Goal: Information Seeking & Learning: Compare options

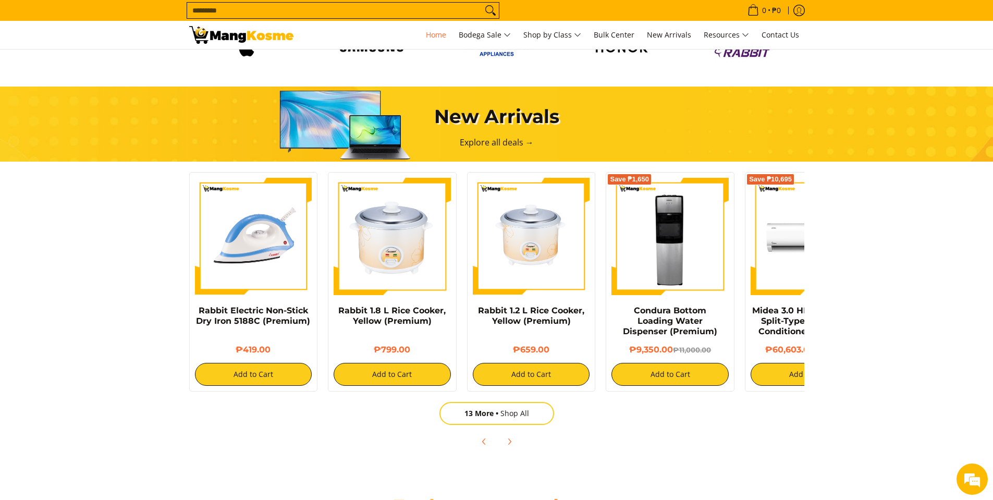
scroll to position [0, 415]
click at [512, 414] on link "13 More Shop All" at bounding box center [497, 413] width 115 height 23
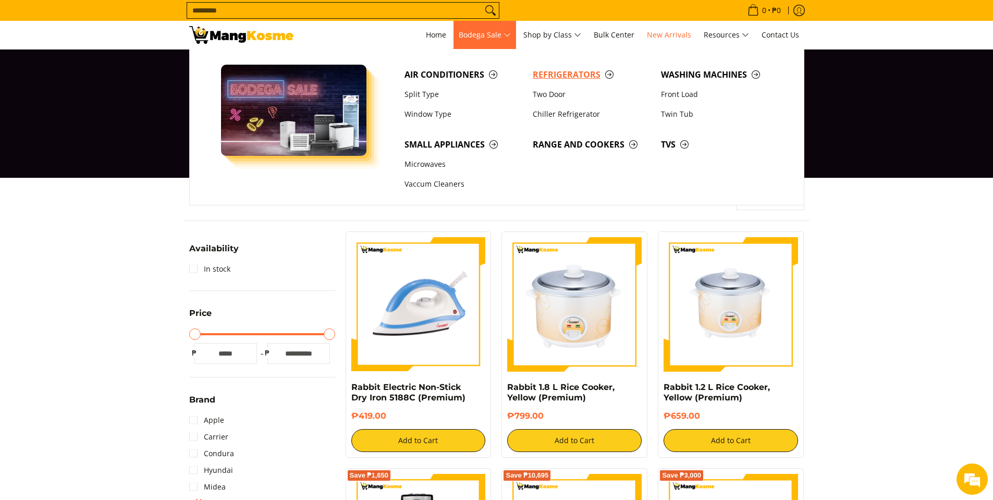
click at [570, 72] on span "Refrigerators" at bounding box center [592, 74] width 118 height 13
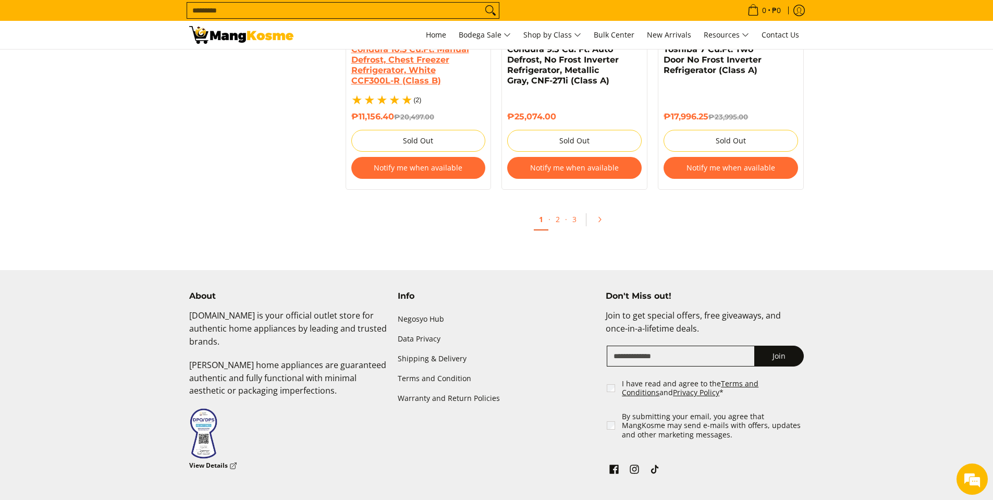
scroll to position [2346, 0]
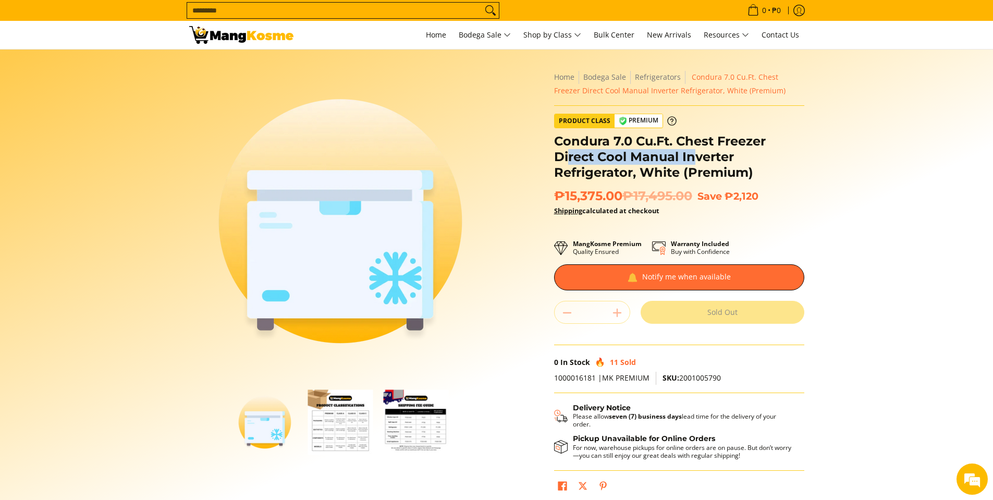
drag, startPoint x: 571, startPoint y: 150, endPoint x: 695, endPoint y: 161, distance: 124.6
click at [695, 161] on h1 "Condura 7.0 Cu.Ft. Chest Freezer Direct Cool Manual Inverter Refrigerator, Whit…" at bounding box center [679, 156] width 250 height 47
click at [270, 440] on img "chest-freezer-thumbnail-icon-mang-kosme" at bounding box center [264, 421] width 65 height 65
click at [426, 430] on img "mang-kosme-shipping-fee-guide-infographic" at bounding box center [415, 421] width 65 height 65
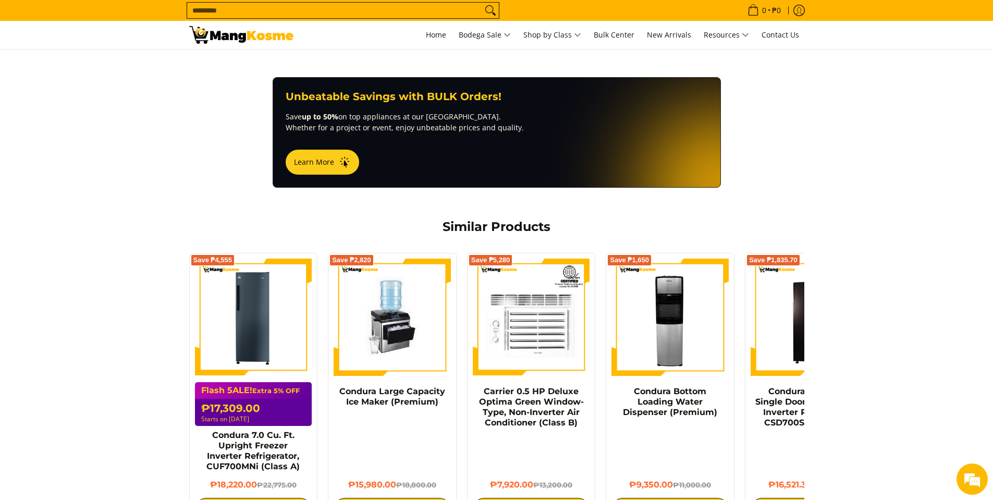
scroll to position [834, 0]
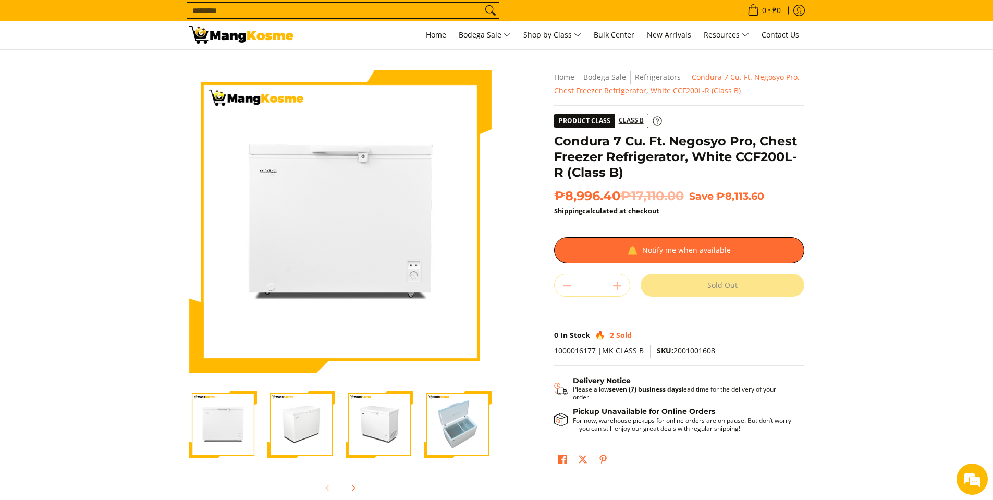
click at [621, 125] on span "Class B" at bounding box center [631, 120] width 33 height 13
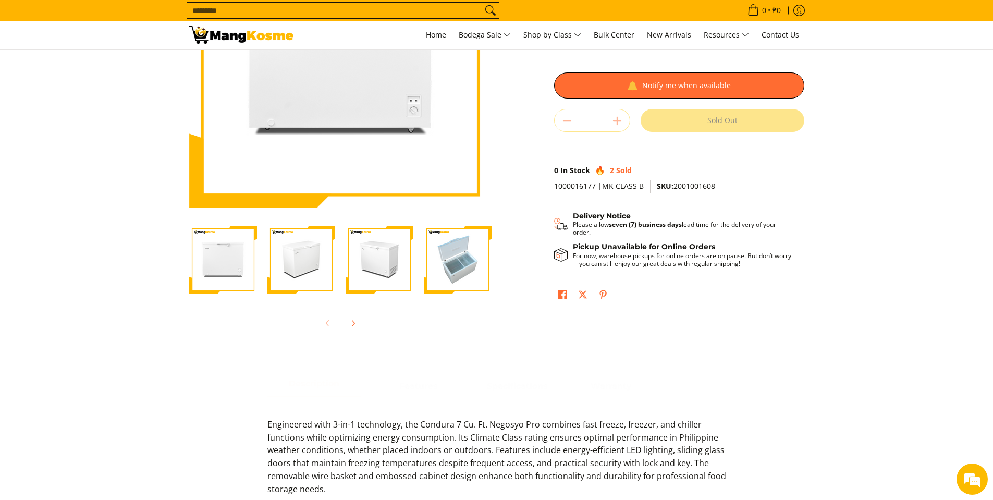
scroll to position [209, 0]
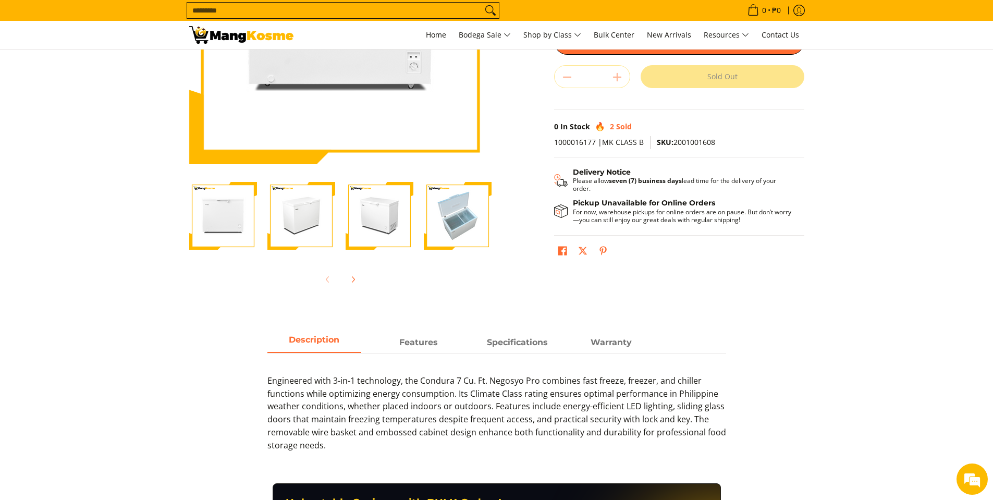
click at [234, 227] on img "Condura 7 Cu. Ft. Negosyo Pro, Chest Freezer Refrigerator, White CCF200L-R (Cla…" at bounding box center [223, 216] width 68 height 68
click at [319, 221] on img "Condura 7 Cu. Ft. Negosyo Pro, Chest Freezer Refrigerator, White CCF200L-R (Cla…" at bounding box center [301, 216] width 68 height 68
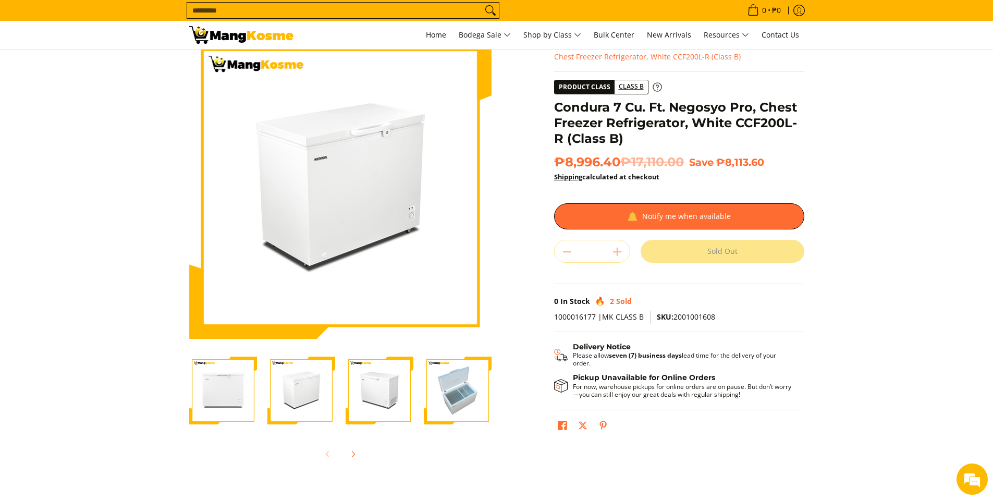
scroll to position [52, 0]
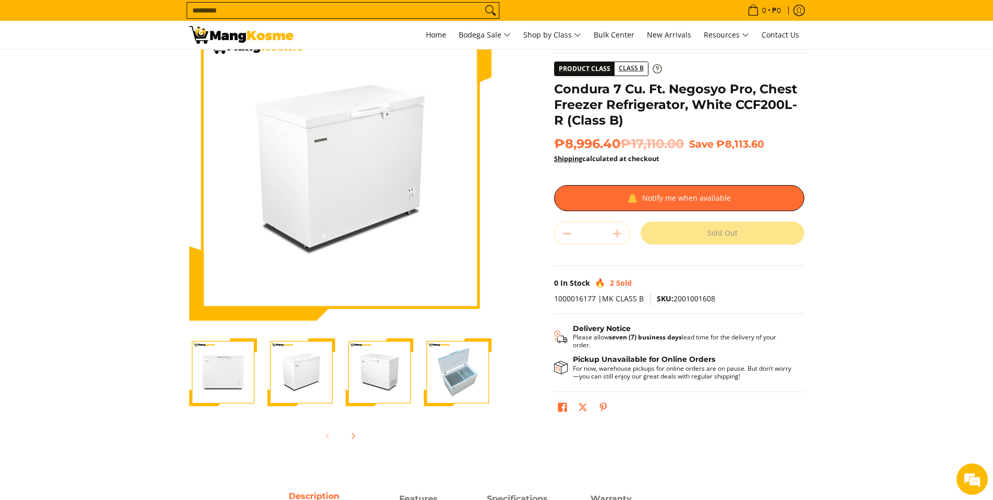
click at [374, 360] on img "Condura 7 Cu. Ft. Negosyo Pro, Chest Freezer Refrigerator, White CCF200L-R (Cla…" at bounding box center [380, 372] width 68 height 68
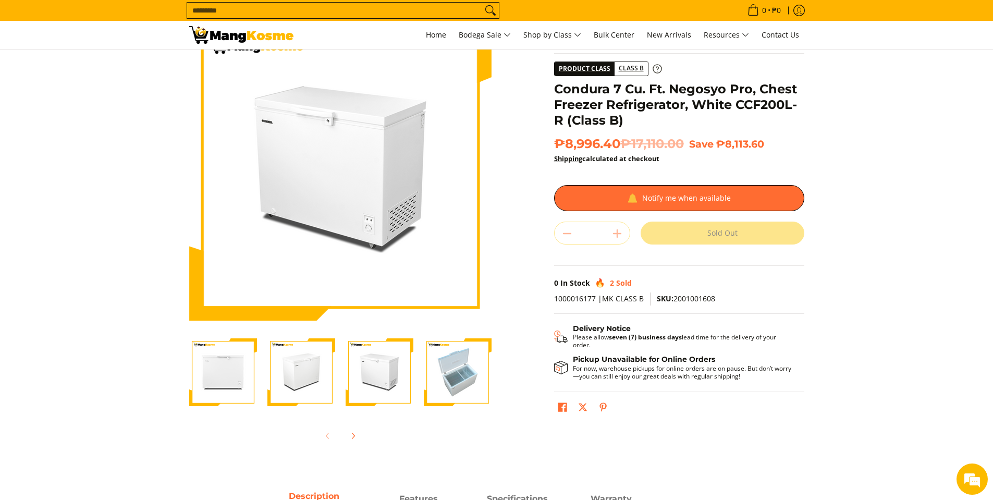
click at [454, 362] on img "Condura 7 Cu. Ft. Negosyo Pro, Chest Freezer Refrigerator, White CCF200L-R (Cla…" at bounding box center [458, 372] width 68 height 68
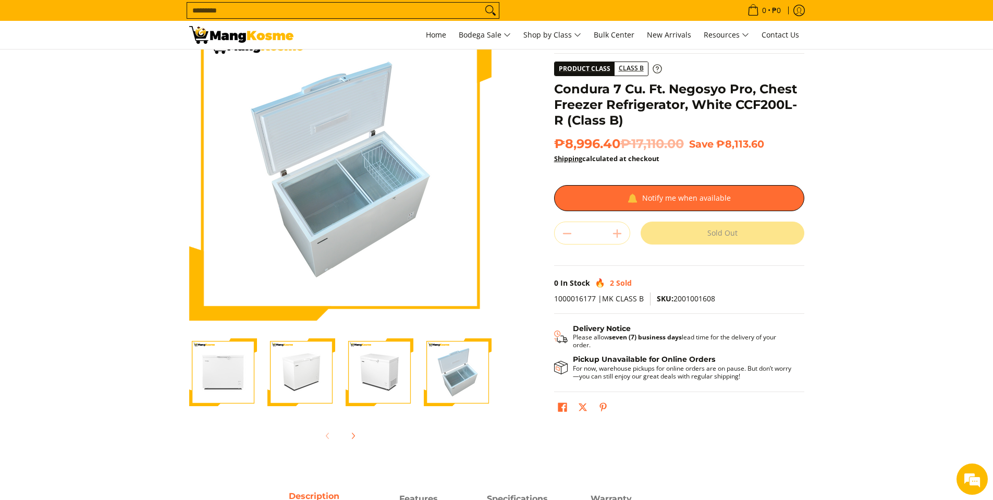
click at [243, 377] on img "Condura 7 Cu. Ft. Negosyo Pro, Chest Freezer Refrigerator, White CCF200L-R (Cla…" at bounding box center [223, 372] width 68 height 68
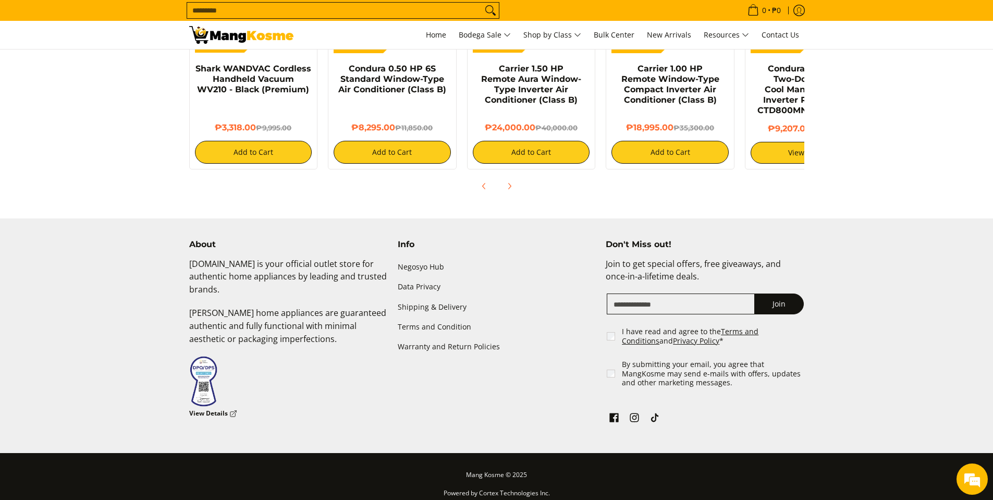
scroll to position [390, 0]
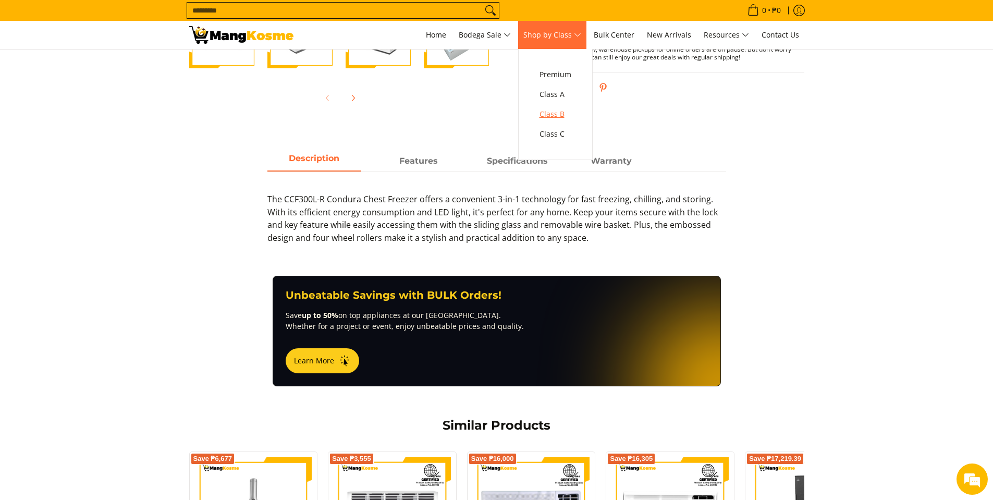
click at [557, 114] on span "Class B" at bounding box center [556, 114] width 32 height 13
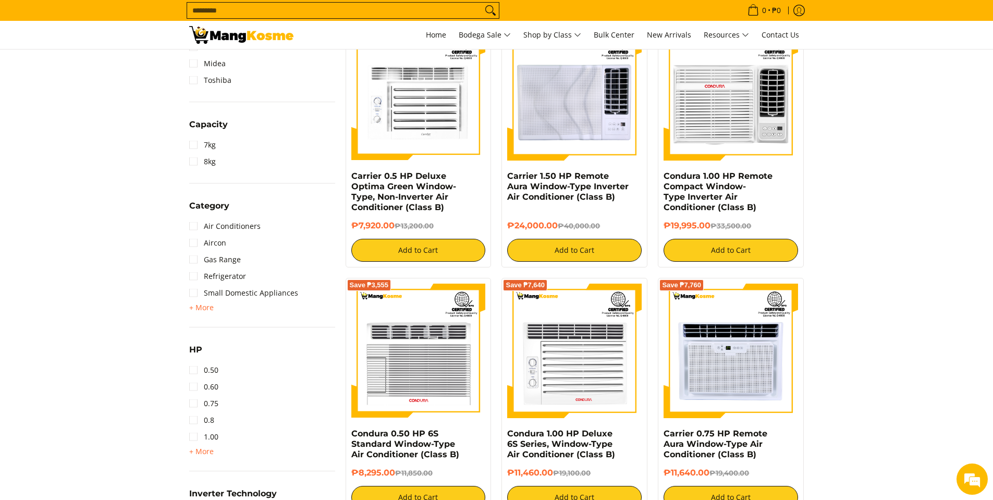
scroll to position [469, 0]
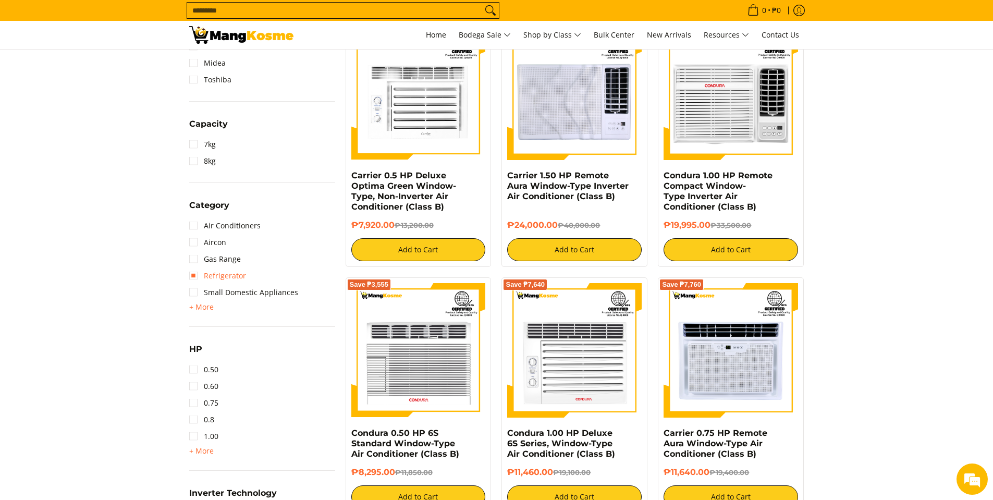
click at [220, 275] on link "Refrigerator" at bounding box center [217, 275] width 57 height 17
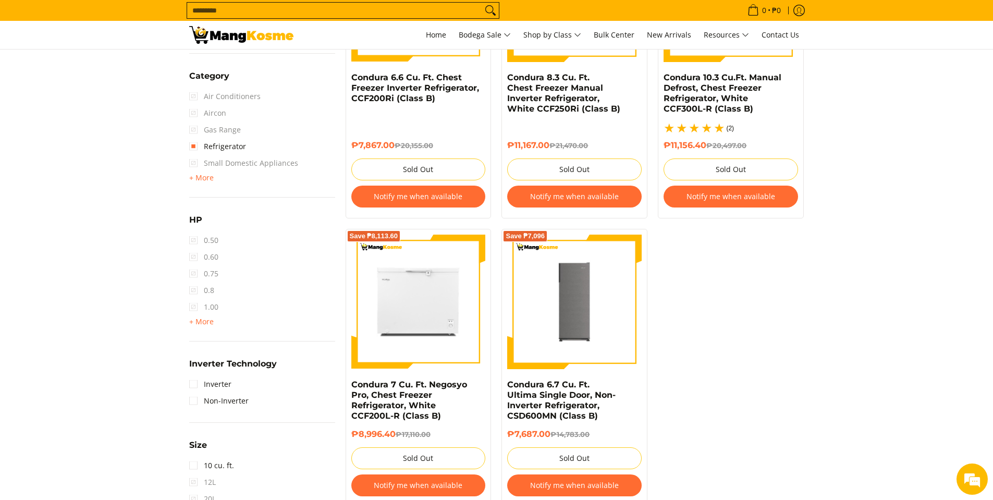
scroll to position [712, 0]
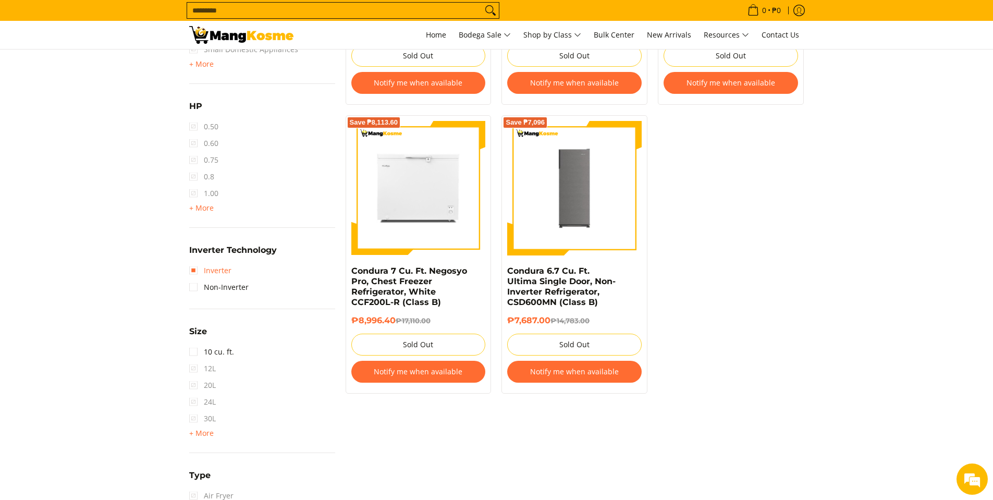
click at [212, 276] on link "Inverter" at bounding box center [210, 270] width 42 height 17
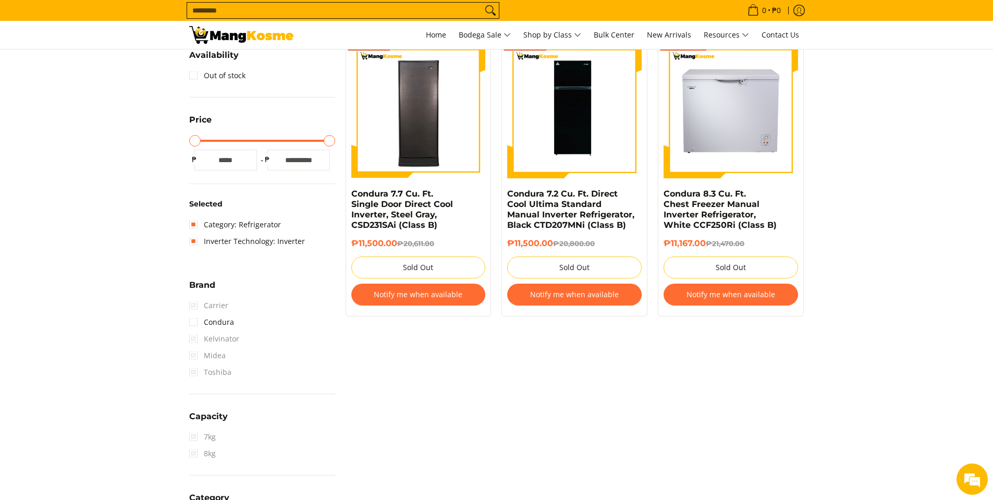
scroll to position [139, 0]
